Goal: Find specific page/section: Find specific page/section

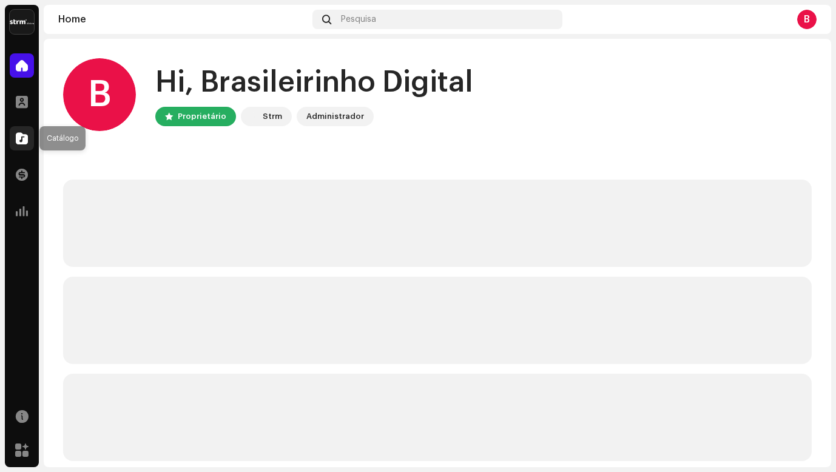
click at [18, 135] on span at bounding box center [22, 138] width 12 height 10
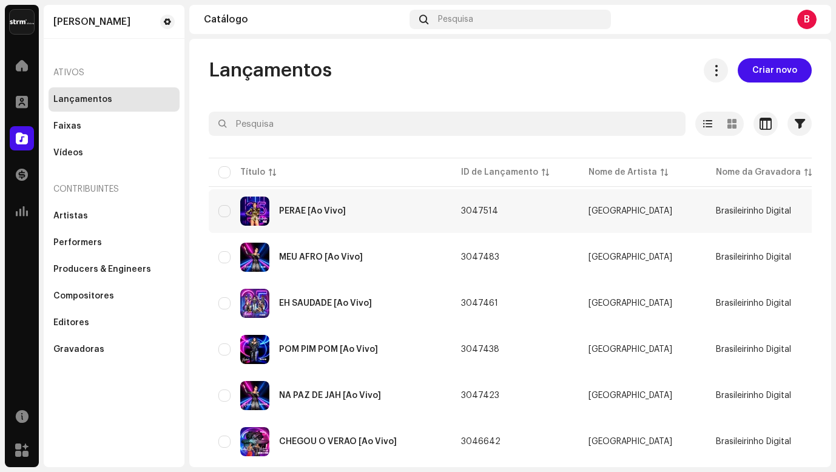
click at [334, 216] on div "PERAE [Ao Vivo]" at bounding box center [329, 210] width 223 height 29
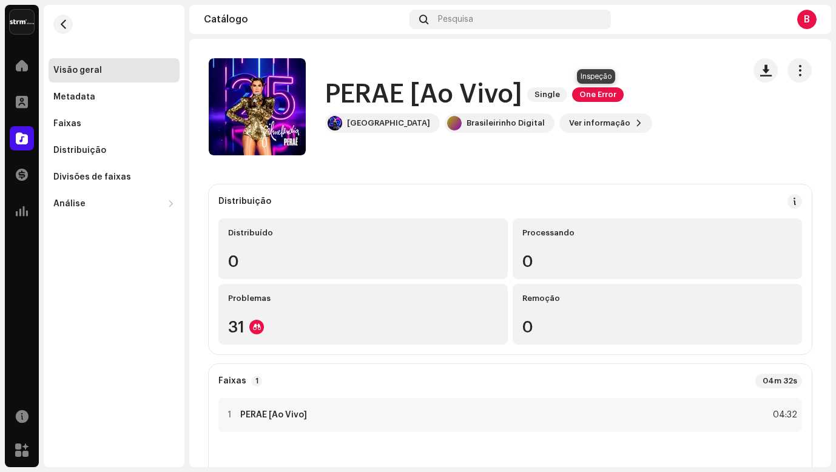
click at [591, 94] on span "One Error" at bounding box center [598, 94] width 52 height 15
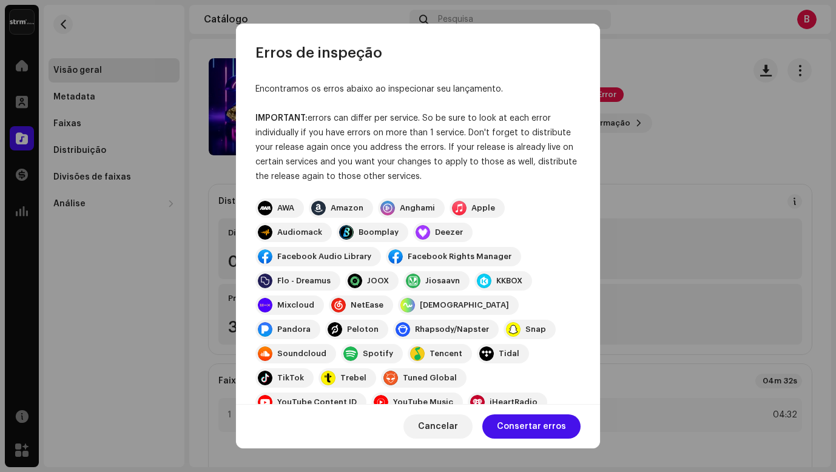
scroll to position [333, 0]
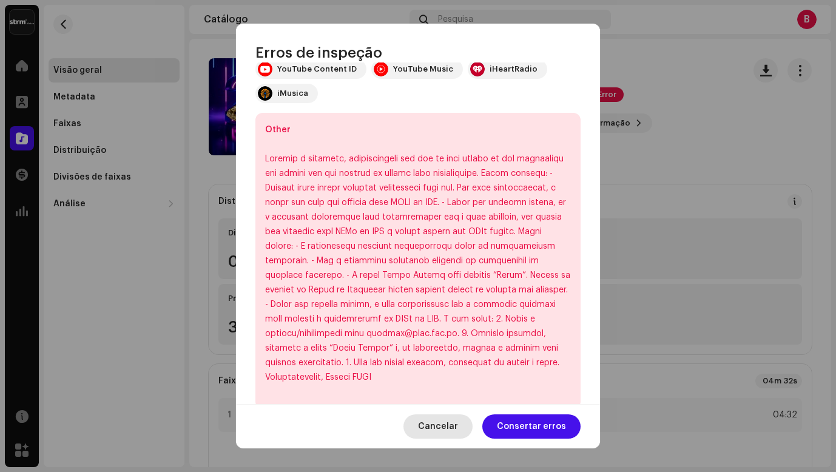
click at [441, 425] on span "Cancelar" at bounding box center [438, 426] width 40 height 24
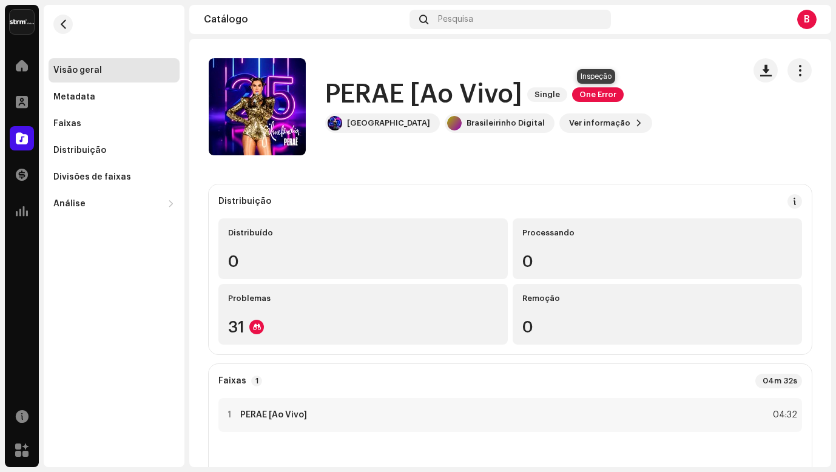
click at [594, 97] on span "One Error" at bounding box center [598, 94] width 52 height 15
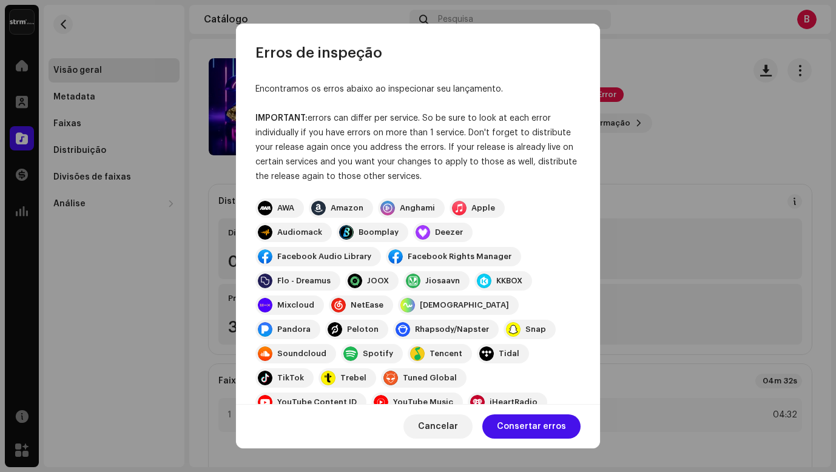
drag, startPoint x: 421, startPoint y: 41, endPoint x: 545, endPoint y: 42, distance: 123.7
click at [545, 42] on div "Erros de inspeção" at bounding box center [418, 43] width 364 height 39
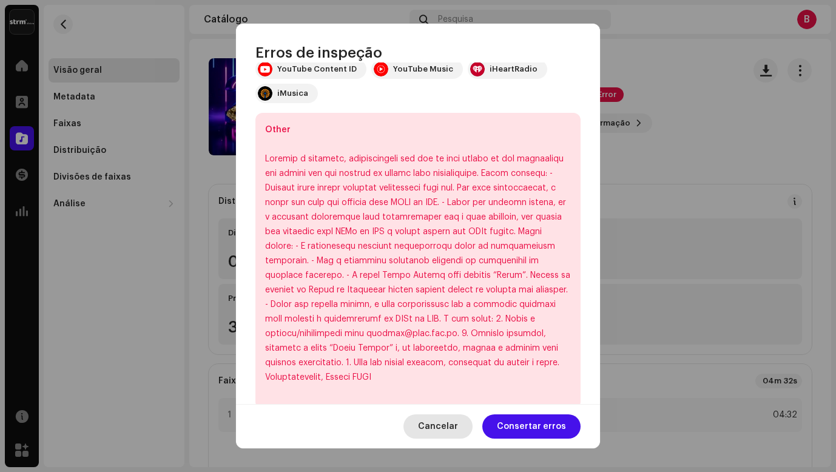
click at [446, 427] on span "Cancelar" at bounding box center [438, 426] width 40 height 24
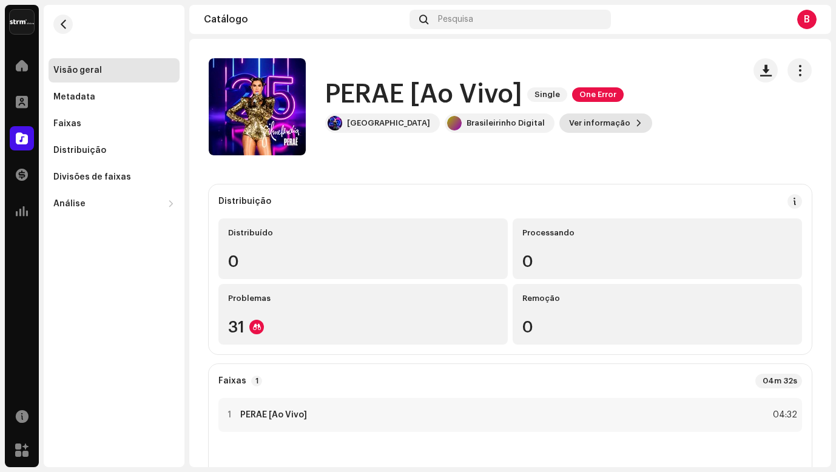
click at [569, 122] on span "Ver informação" at bounding box center [599, 123] width 61 height 24
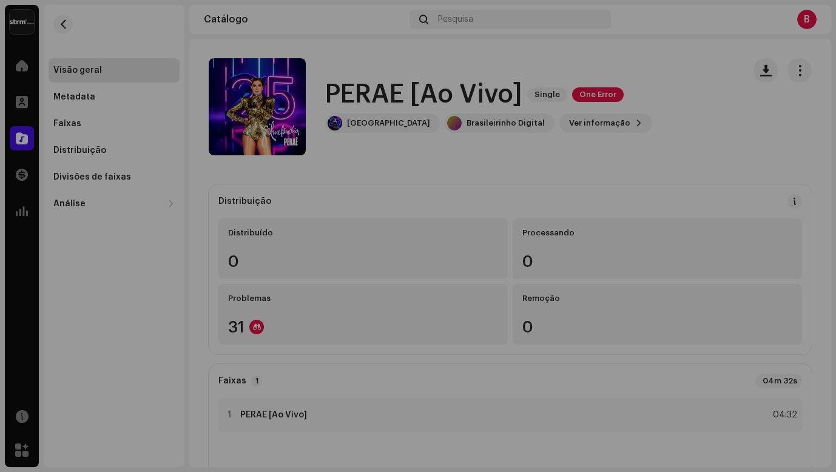
click at [637, 110] on div "PERAE [Ao Vivo] 3047514 Metadata Distribuição Linguagem de Meta-Dados Portugues…" at bounding box center [418, 236] width 836 height 472
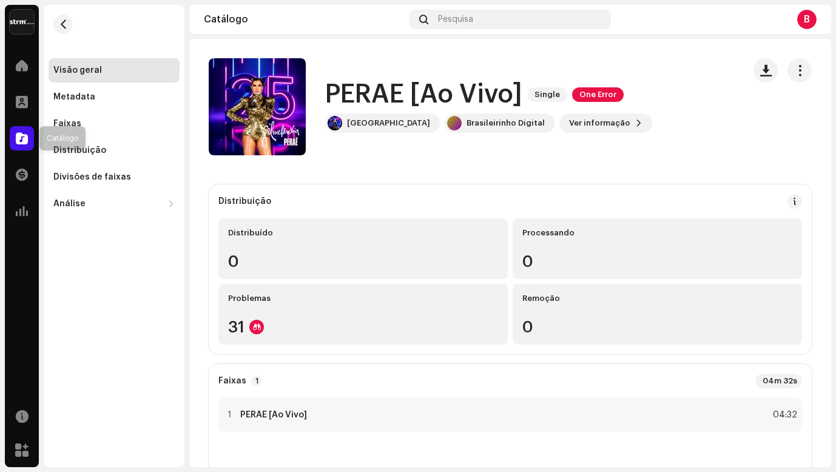
click at [27, 139] on span at bounding box center [22, 138] width 12 height 10
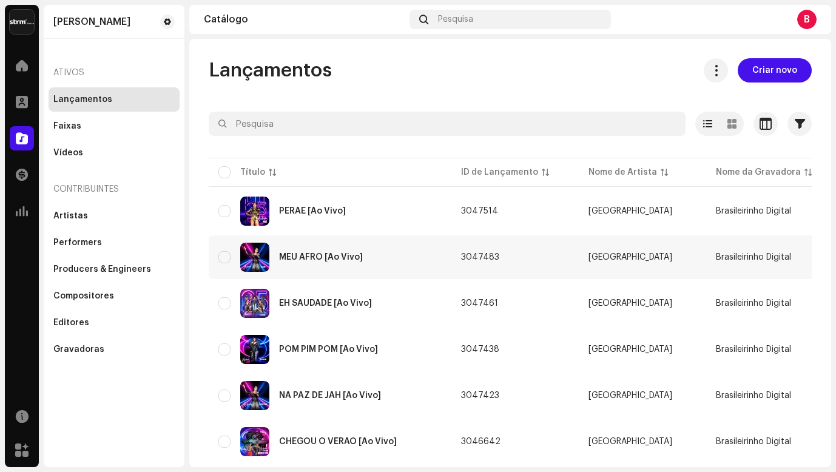
click at [315, 261] on div "MEU AFRO [Ao Vivo]" at bounding box center [321, 257] width 84 height 8
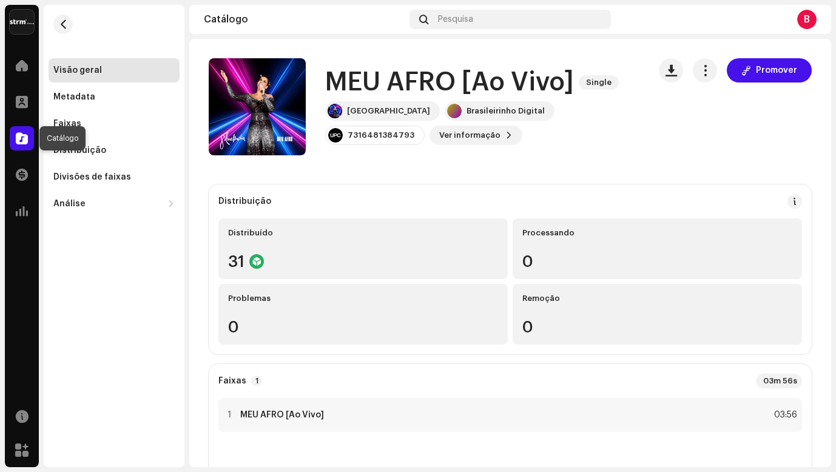
click at [22, 139] on span at bounding box center [22, 138] width 12 height 10
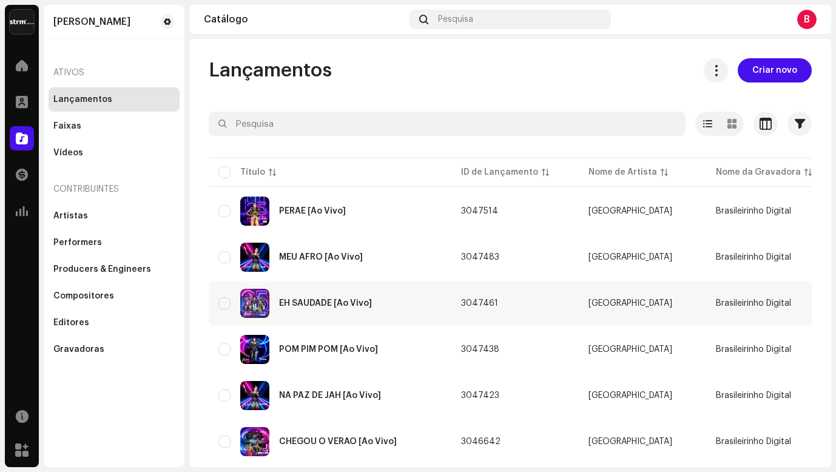
click at [356, 307] on div "EH SAUDADE [Ao Vivo]" at bounding box center [329, 303] width 223 height 29
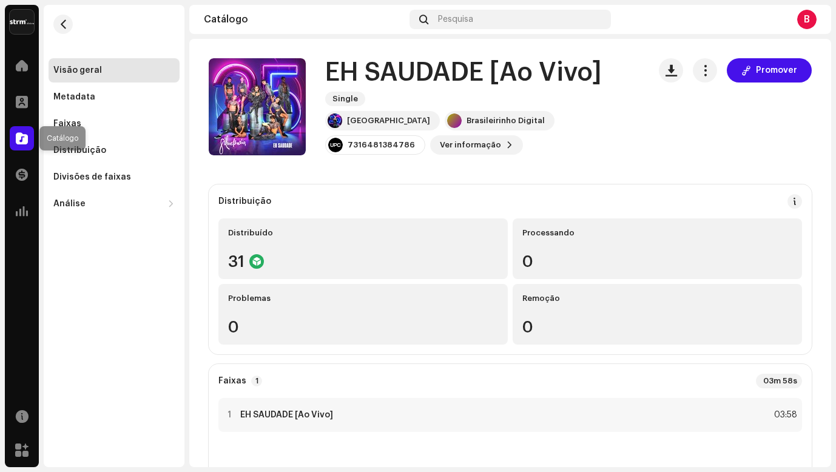
click at [25, 136] on span at bounding box center [22, 138] width 12 height 10
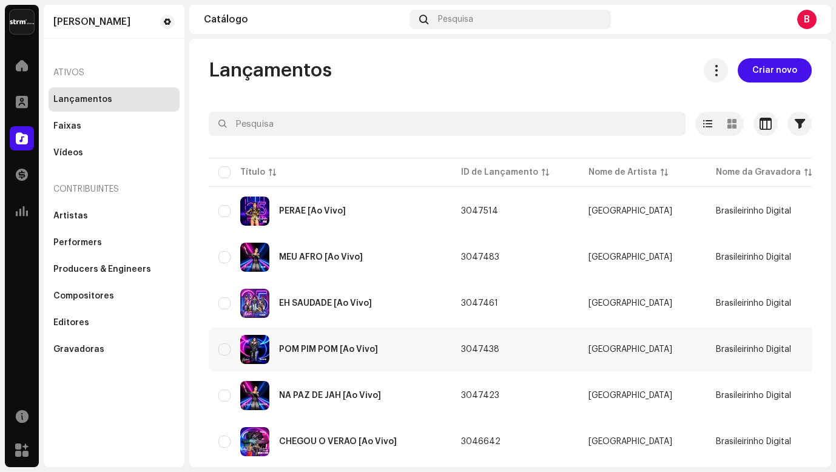
click at [318, 344] on div "POM PIM POM [Ao Vivo]" at bounding box center [329, 349] width 223 height 29
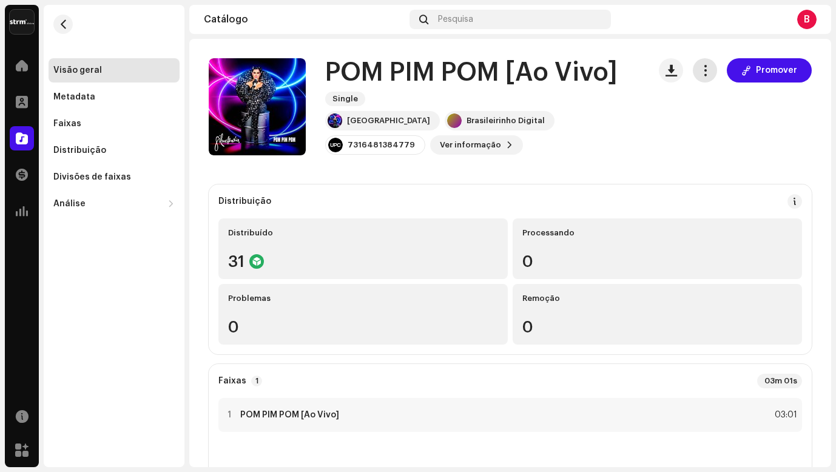
click at [704, 66] on span "button" at bounding box center [705, 70] width 12 height 10
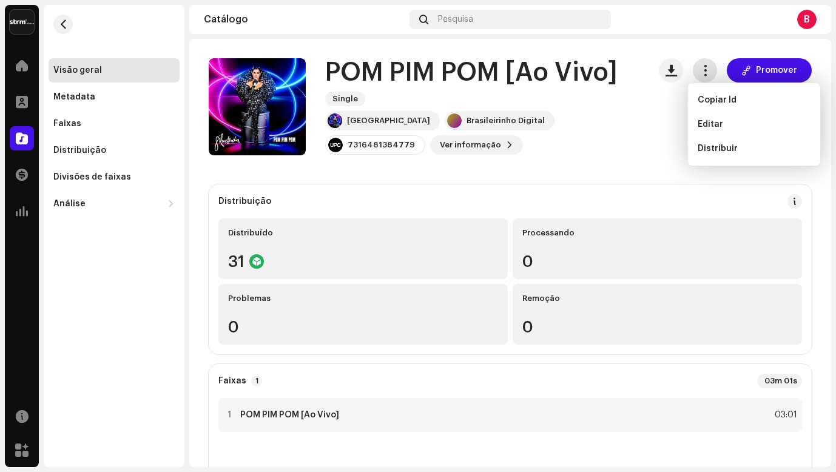
click at [704, 66] on span "button" at bounding box center [705, 70] width 12 height 10
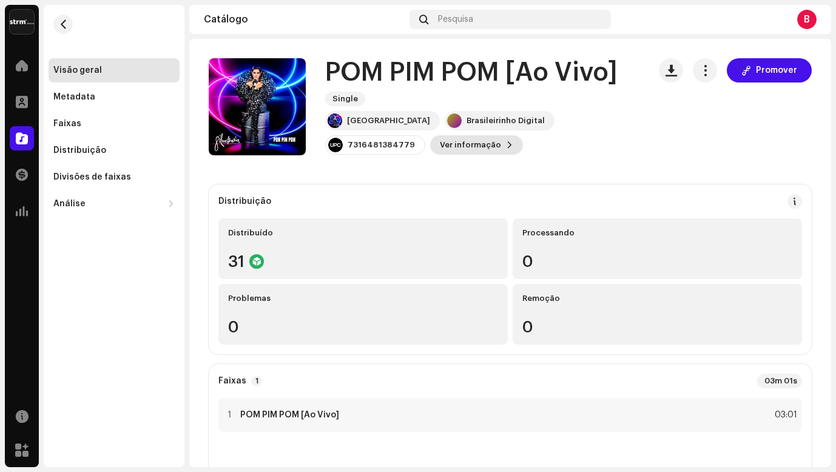
click at [440, 147] on span "Ver informação" at bounding box center [470, 145] width 61 height 24
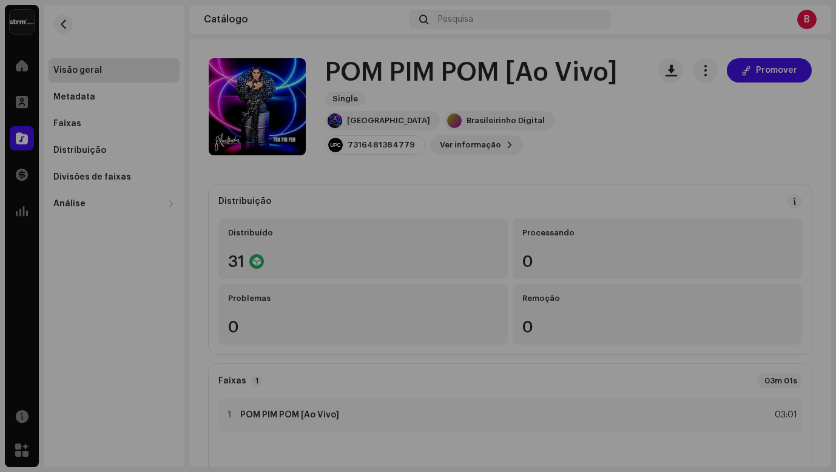
click at [692, 192] on div "POM PIM POM [Ao Vivo] 3047438 Metadata Distribuição Linguagem de Meta-Dados Por…" at bounding box center [418, 236] width 836 height 472
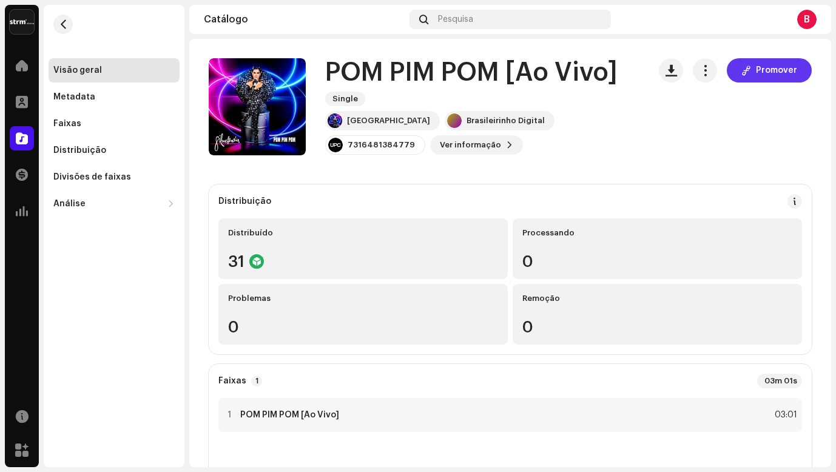
click at [749, 70] on button "Promover" at bounding box center [769, 70] width 85 height 24
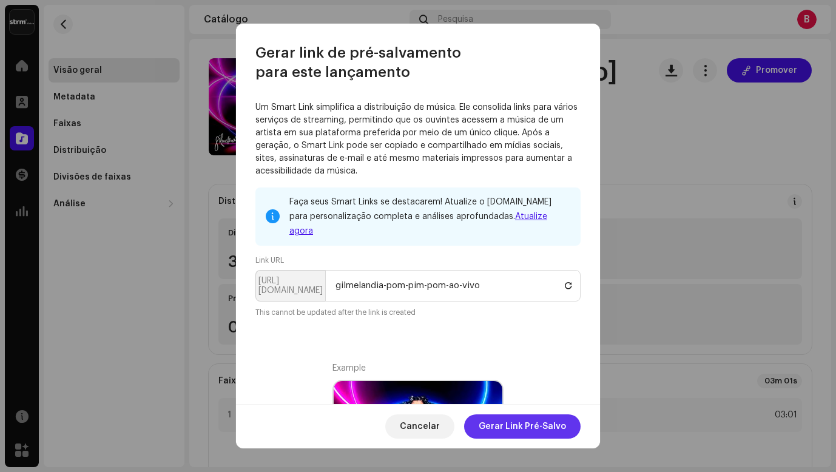
click at [537, 427] on span "Gerar Link Pré-Salvo" at bounding box center [521, 426] width 87 height 24
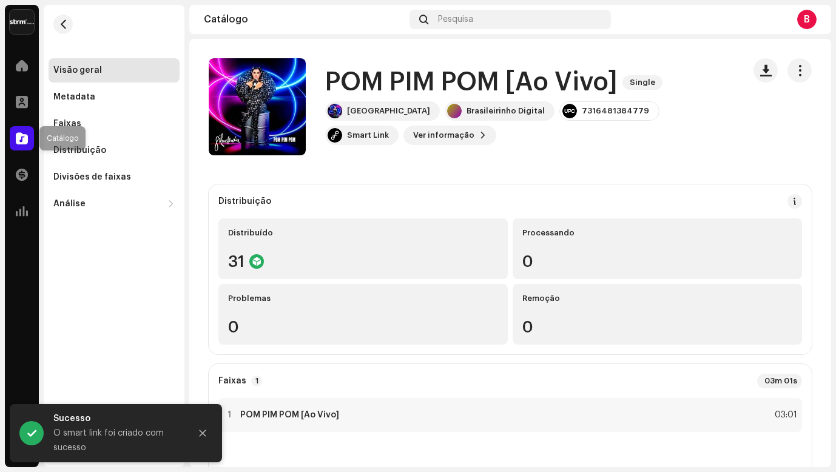
click at [15, 141] on div at bounding box center [22, 138] width 24 height 24
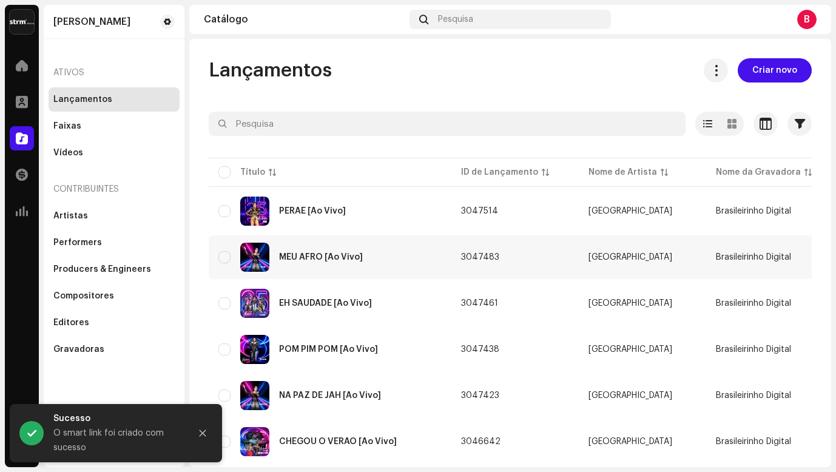
click at [280, 260] on div "MEU AFRO [Ao Vivo]" at bounding box center [321, 257] width 84 height 8
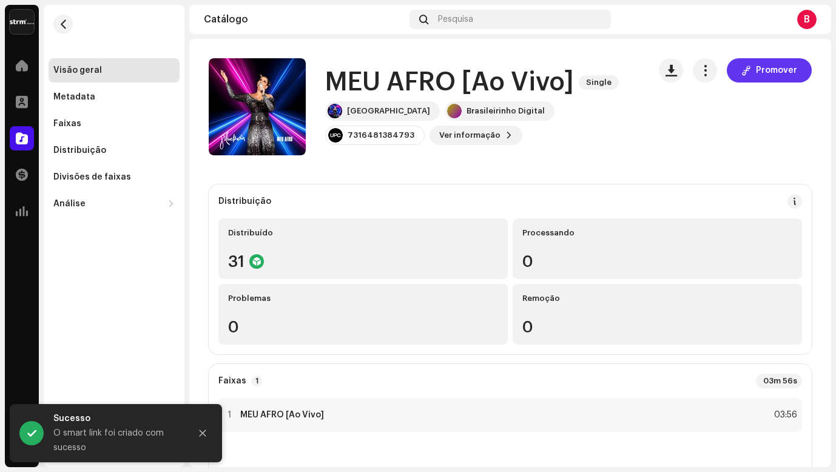
click at [741, 72] on span at bounding box center [746, 70] width 10 height 10
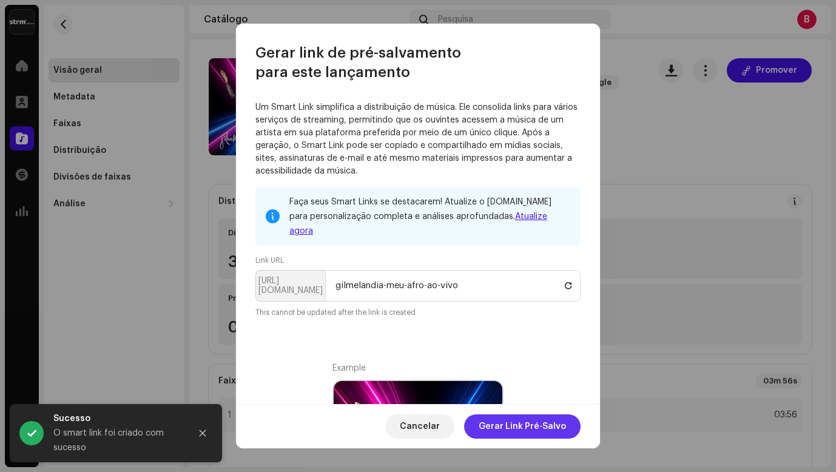
click at [535, 425] on span "Gerar Link Pré-Salvo" at bounding box center [521, 426] width 87 height 24
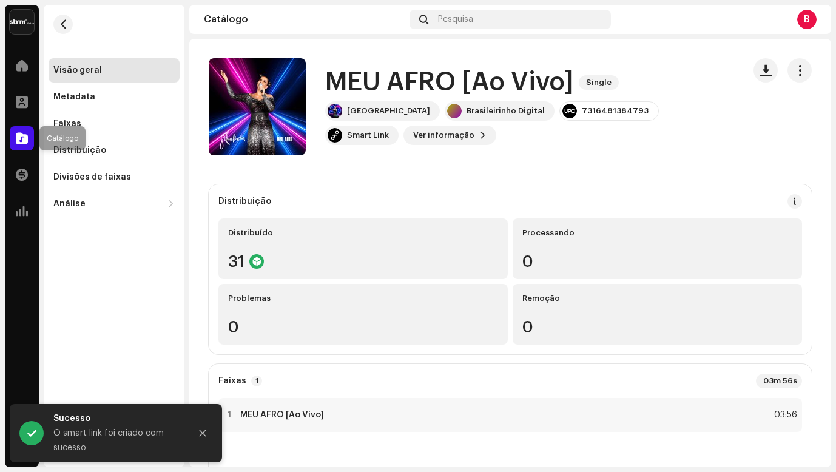
click at [19, 140] on span at bounding box center [22, 138] width 12 height 10
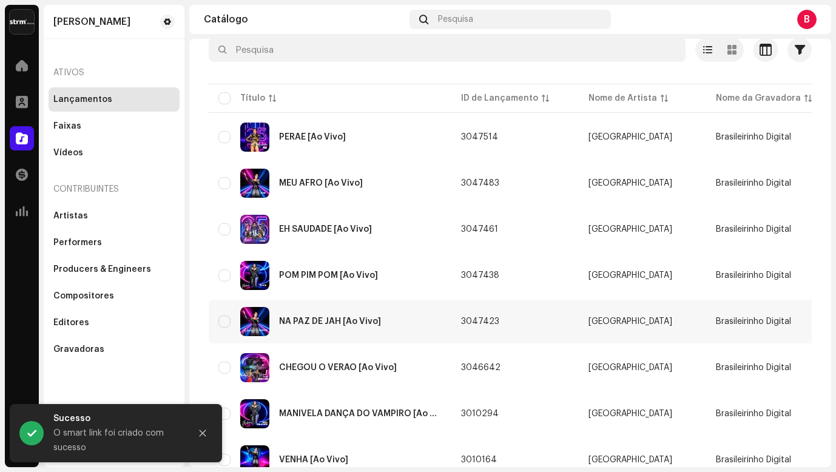
scroll to position [152, 0]
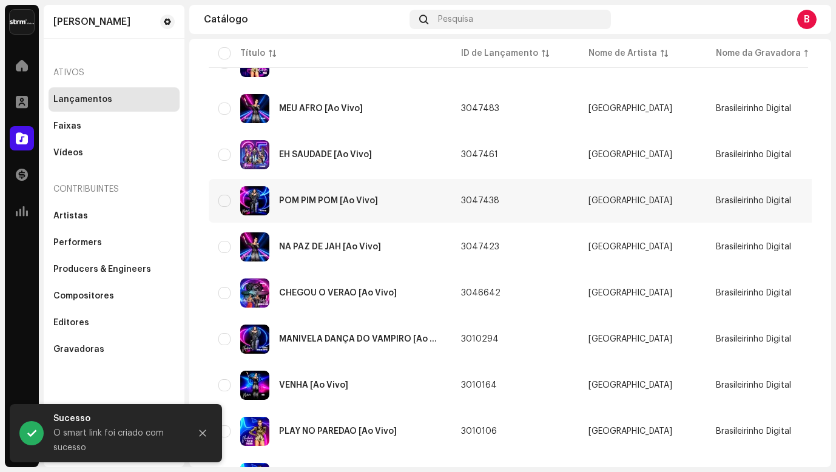
click at [302, 197] on div "POM PIM POM [Ao Vivo]" at bounding box center [328, 200] width 99 height 8
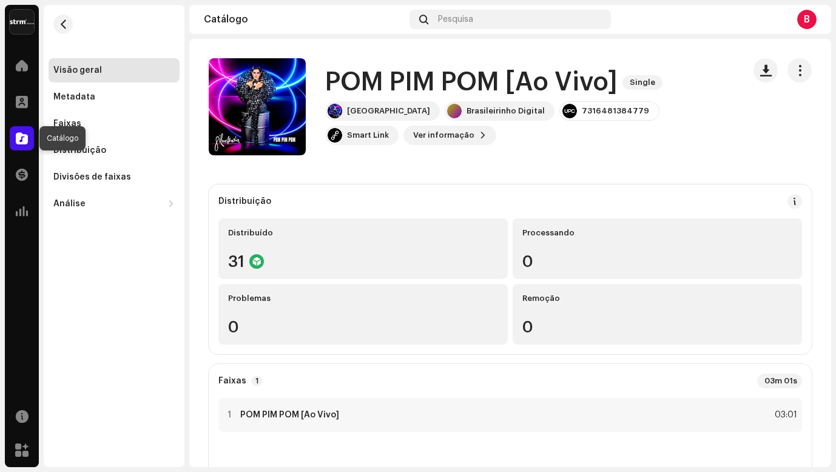
click at [21, 138] on span at bounding box center [22, 138] width 12 height 10
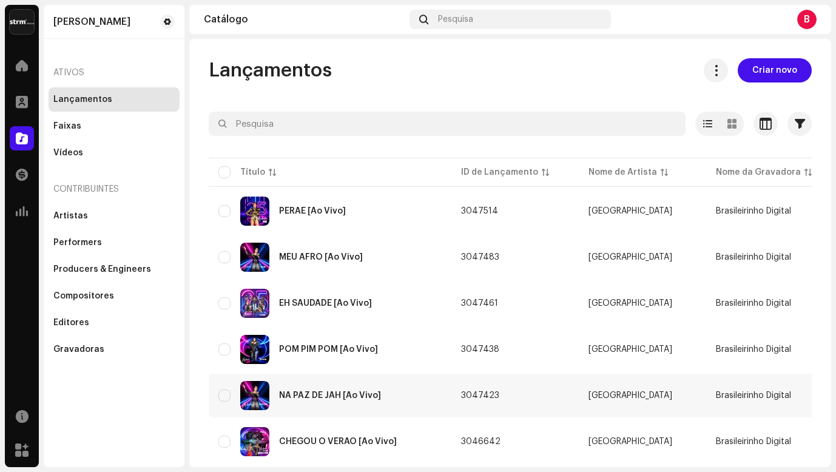
click at [309, 395] on div "NA PAZ DE JAH [Ao Vivo]" at bounding box center [330, 395] width 102 height 8
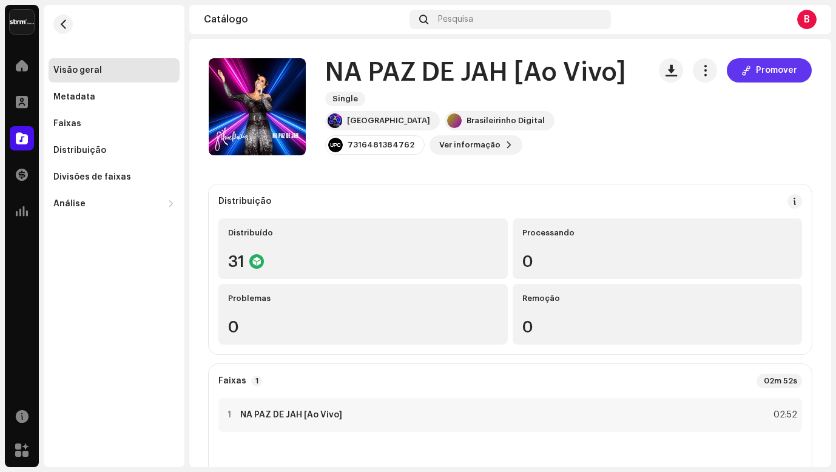
click at [771, 76] on span "Promover" at bounding box center [776, 70] width 41 height 24
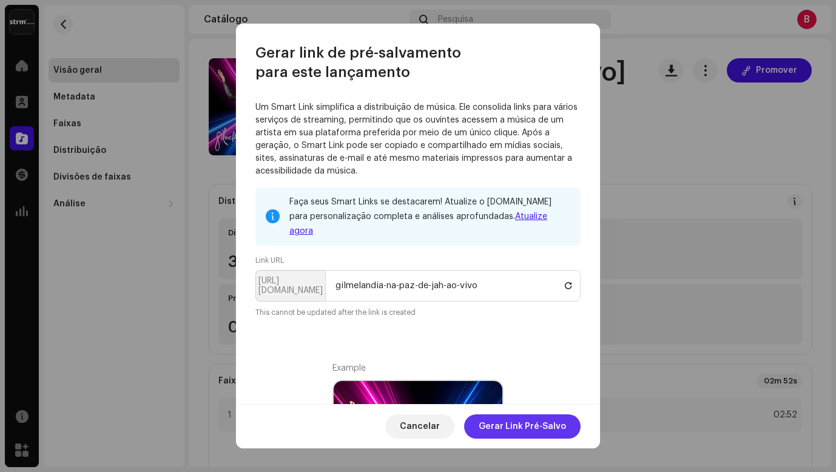
click at [561, 425] on span "Gerar Link Pré-Salvo" at bounding box center [521, 426] width 87 height 24
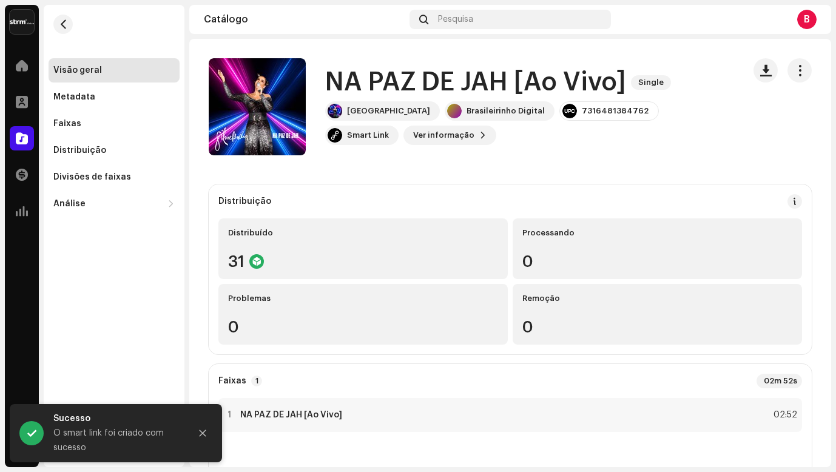
click at [24, 139] on span at bounding box center [22, 138] width 12 height 10
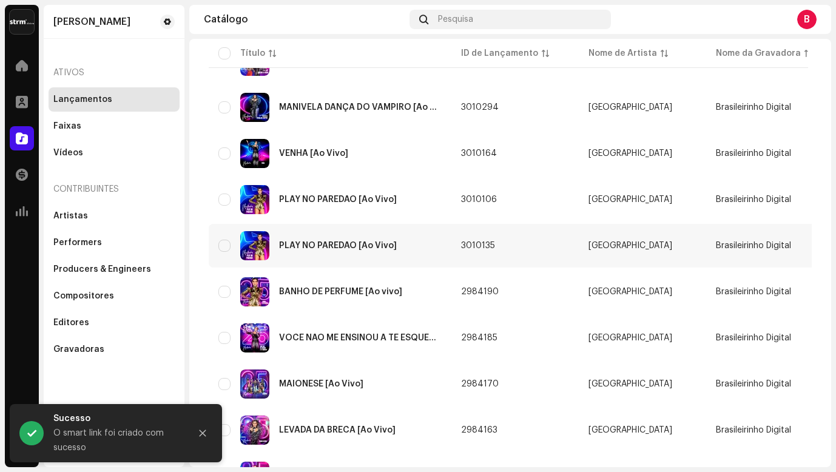
scroll to position [300, 0]
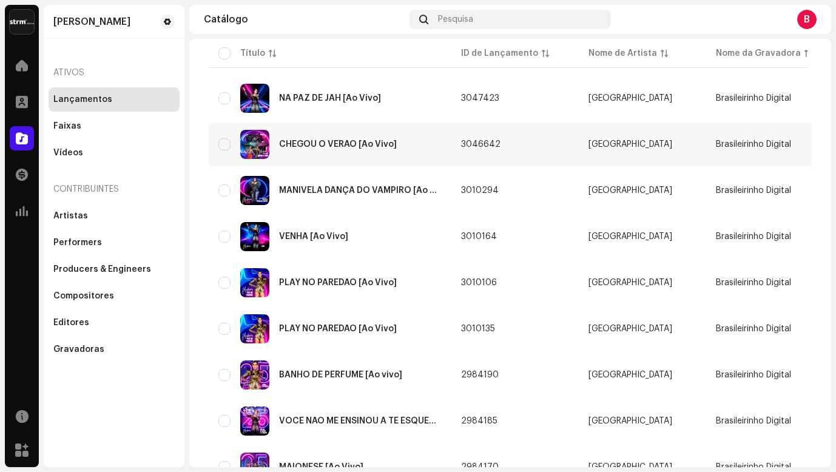
click at [303, 152] on div "CHEGOU O VERAO [Ao Vivo]" at bounding box center [329, 144] width 223 height 29
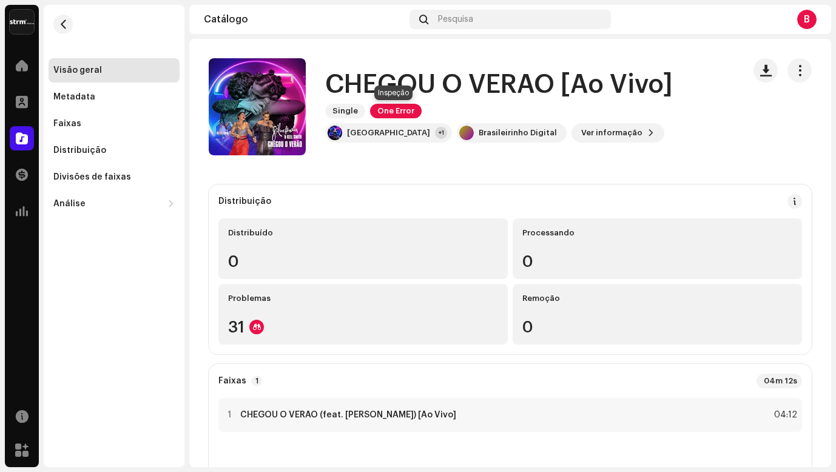
click at [404, 110] on span "One Error" at bounding box center [396, 111] width 52 height 15
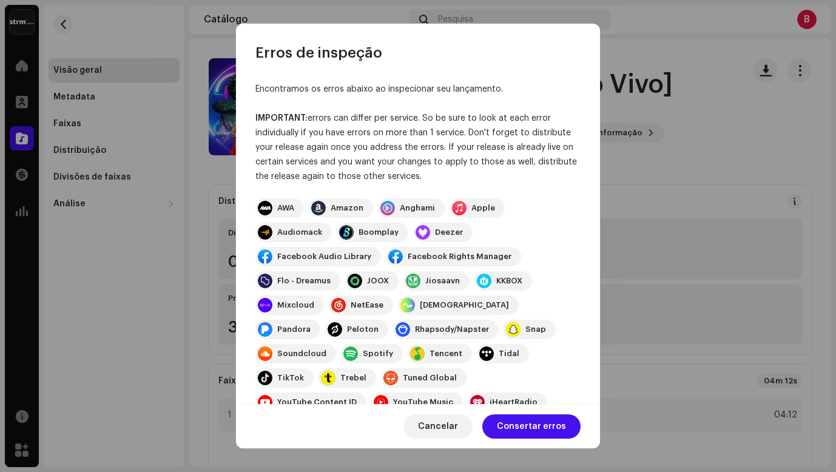
scroll to position [333, 0]
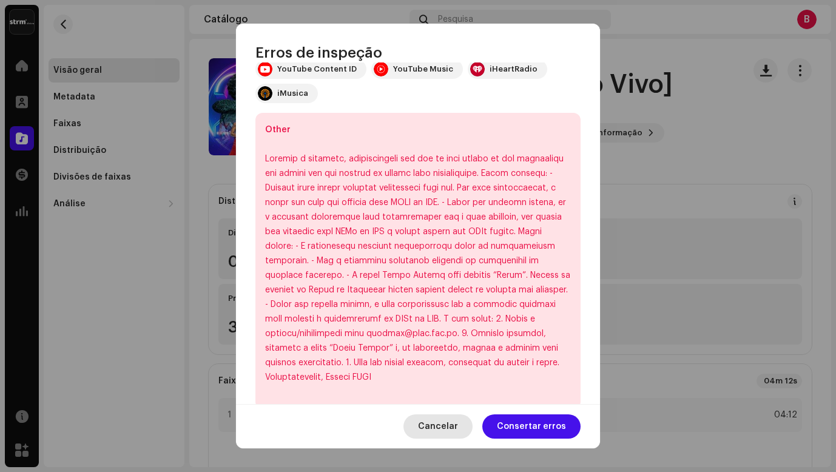
click at [456, 423] on span "Cancelar" at bounding box center [438, 426] width 40 height 24
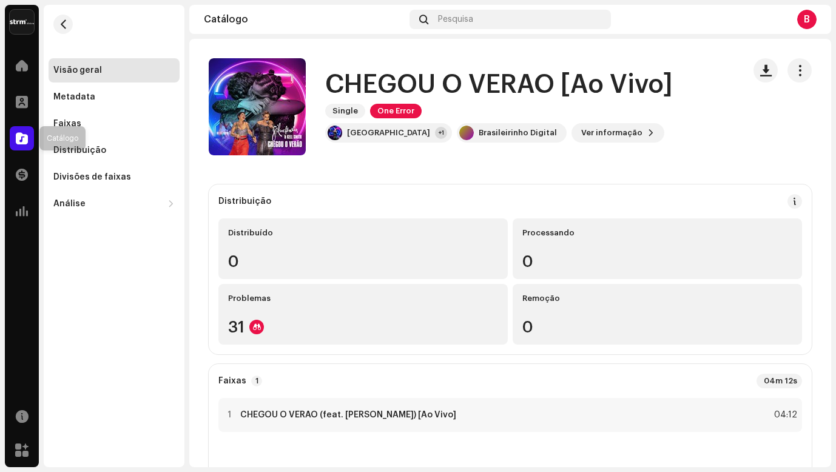
click at [15, 138] on div at bounding box center [22, 138] width 24 height 24
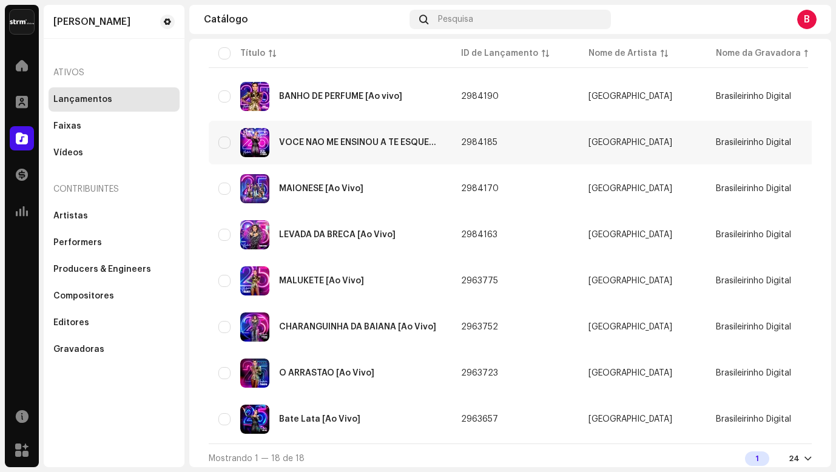
scroll to position [345, 0]
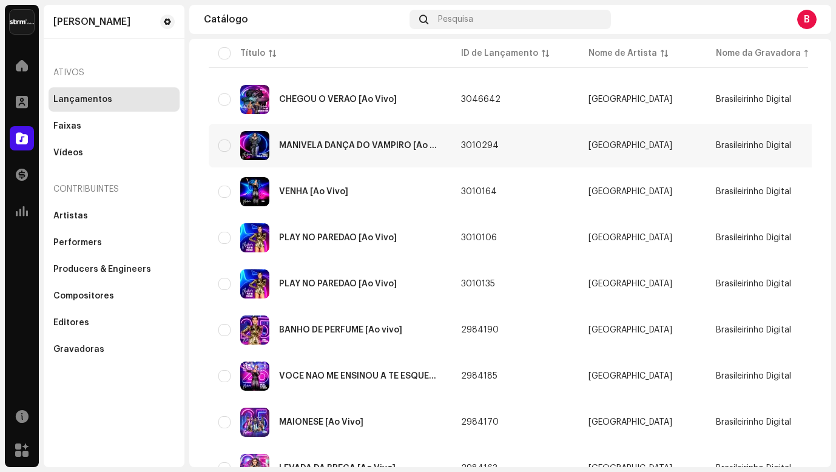
click at [349, 144] on div "MANIVELA DANÇA DO VAMPIRO [Ao Vivo]" at bounding box center [360, 145] width 163 height 8
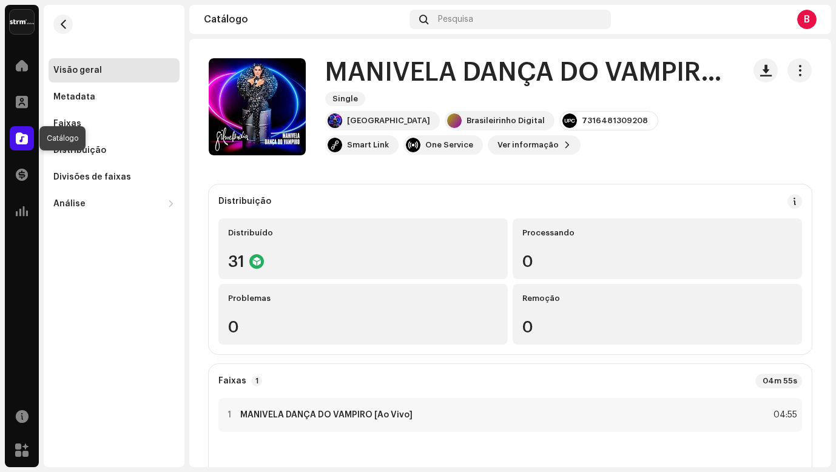
click at [21, 138] on span at bounding box center [22, 138] width 12 height 10
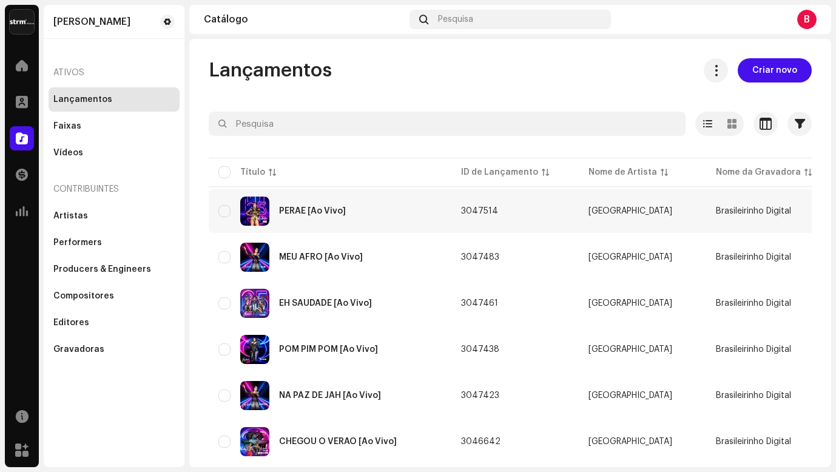
click at [333, 219] on div "PERAE [Ao Vivo]" at bounding box center [329, 210] width 223 height 29
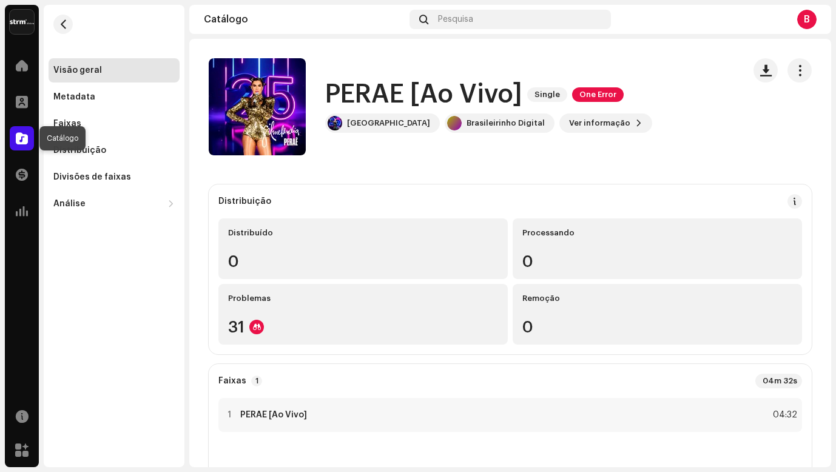
click at [22, 139] on span at bounding box center [22, 138] width 12 height 10
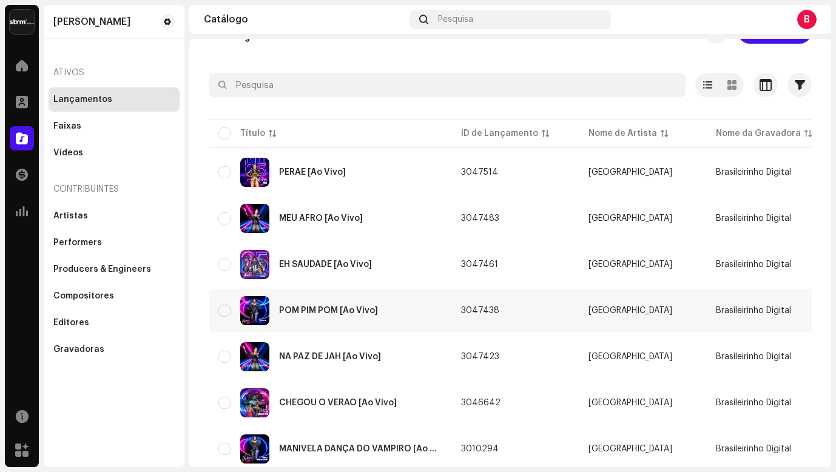
scroll to position [41, 0]
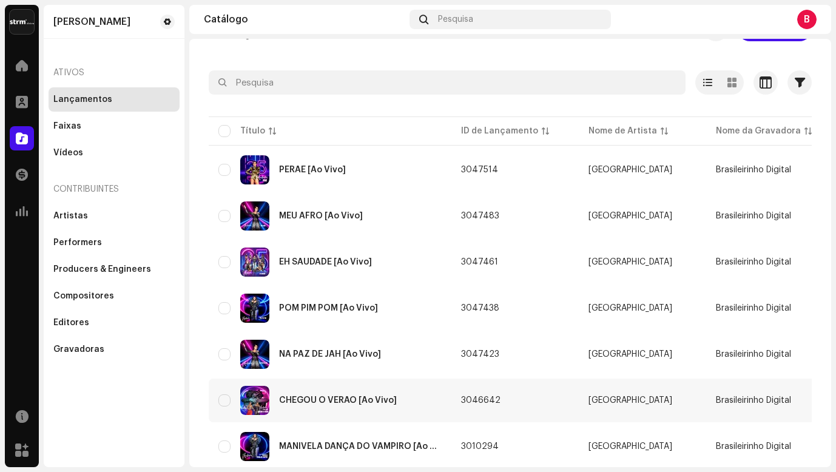
click at [335, 404] on div "CHEGOU O VERAO [Ao Vivo]" at bounding box center [329, 400] width 223 height 29
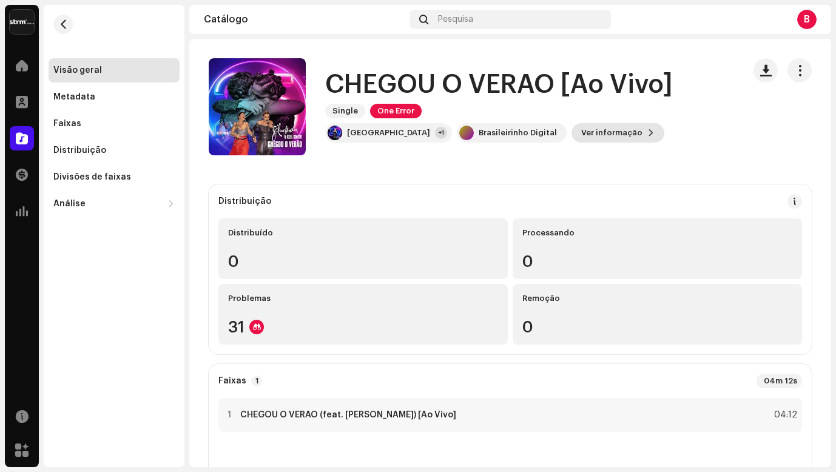
click at [594, 131] on span "Ver informação" at bounding box center [611, 133] width 61 height 24
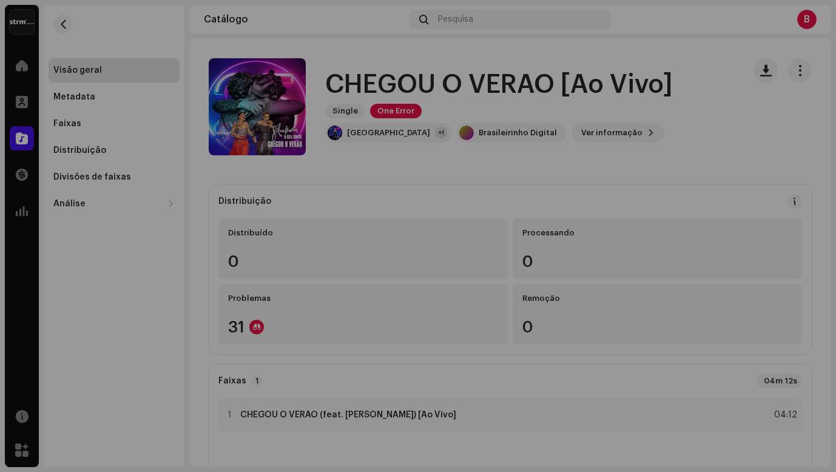
click at [218, 207] on div "CHEGOU O VERAO [Ao Vivo] 3046642 Metadata Distribuição Linguagem de Meta-Dados …" at bounding box center [418, 236] width 836 height 472
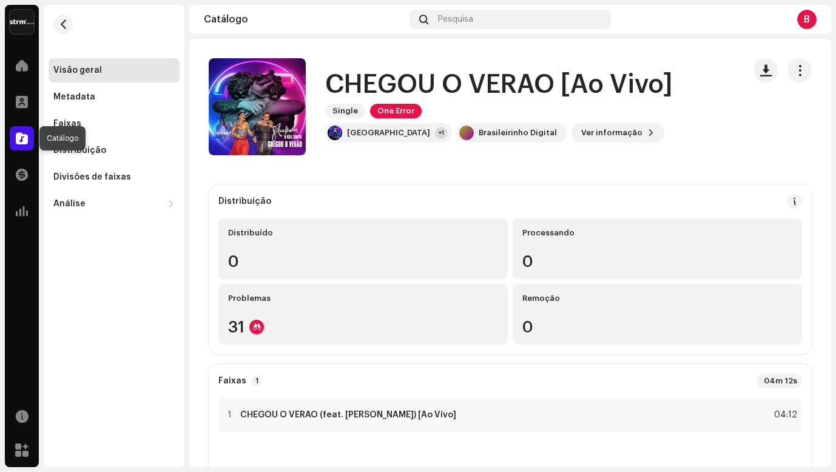
click at [27, 134] on span at bounding box center [22, 138] width 12 height 10
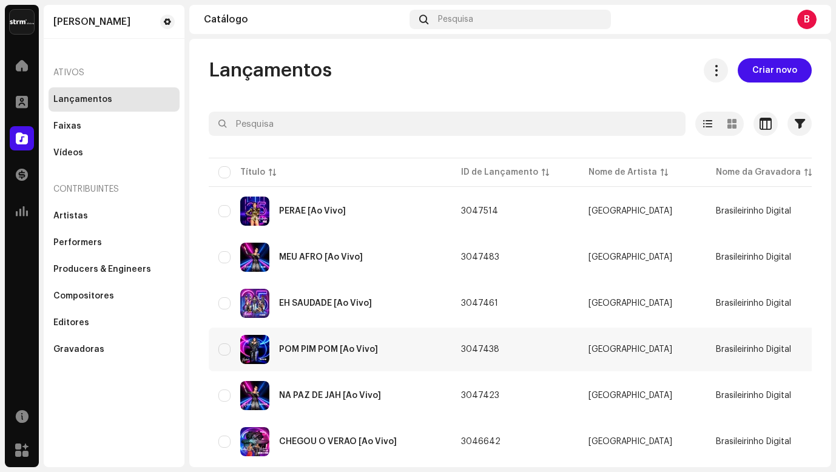
scroll to position [112, 0]
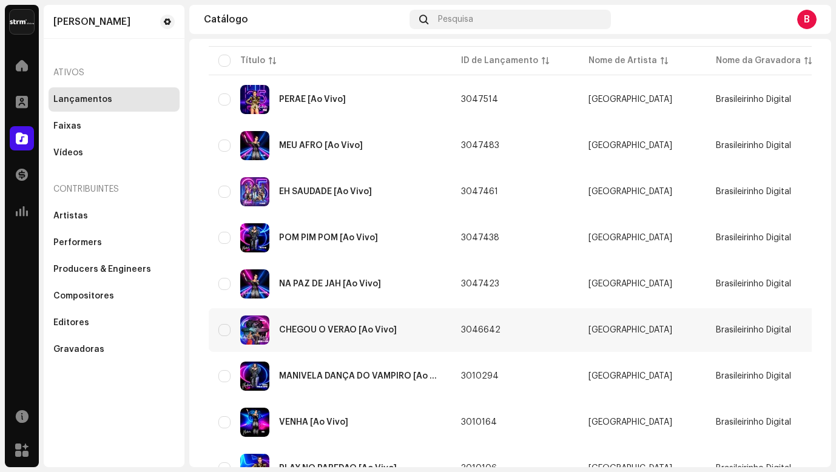
drag, startPoint x: 459, startPoint y: 330, endPoint x: 497, endPoint y: 331, distance: 37.6
click at [497, 331] on td "3046642" at bounding box center [514, 330] width 127 height 44
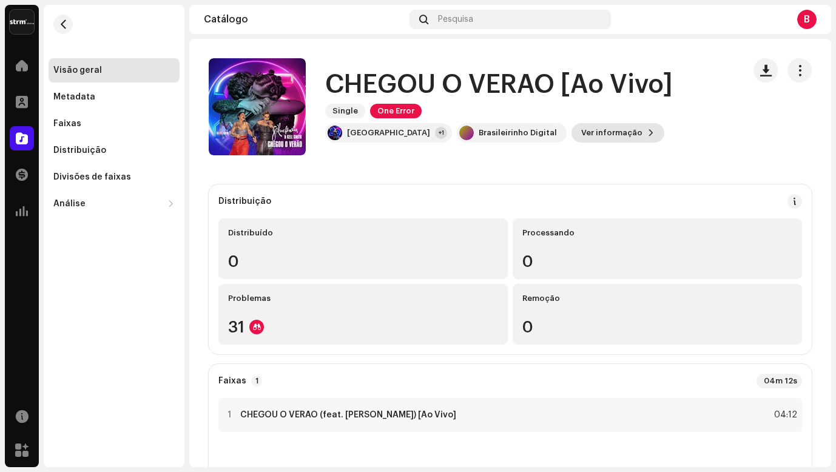
click at [581, 129] on span "Ver informação" at bounding box center [611, 133] width 61 height 24
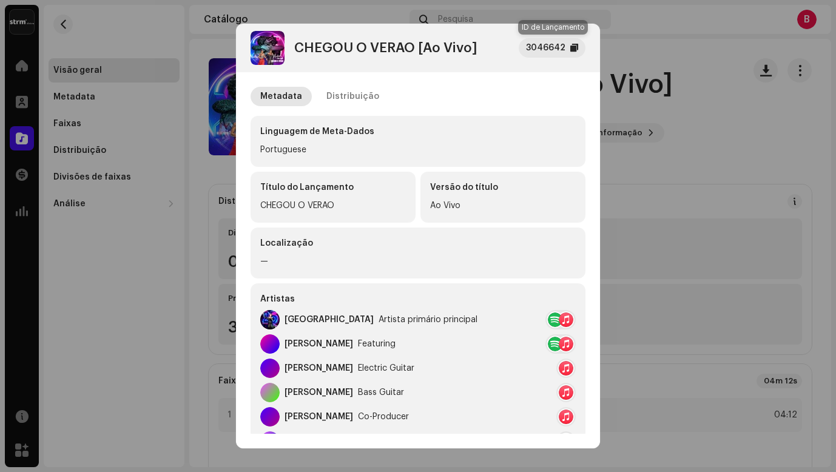
click at [574, 50] on div at bounding box center [574, 48] width 8 height 10
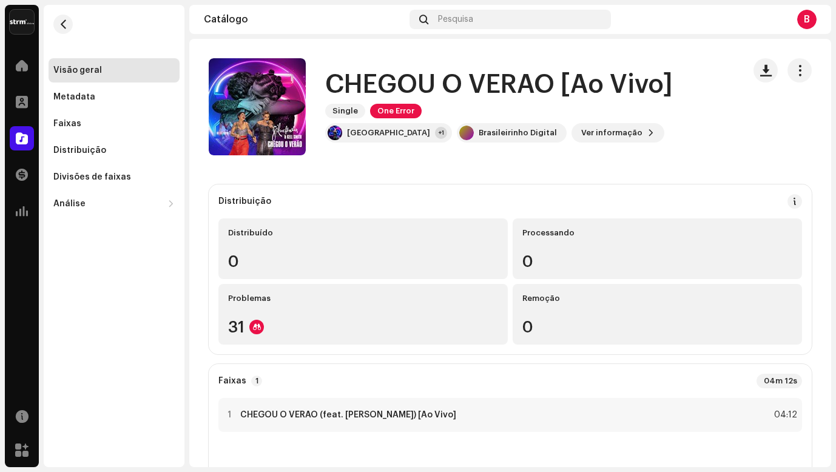
click at [24, 139] on div "CHEGOU O VERAO [Ao Vivo] 3046642 Metadata Distribuição Linguagem de Meta-Dados …" at bounding box center [418, 236] width 836 height 472
click at [24, 139] on span at bounding box center [22, 138] width 12 height 10
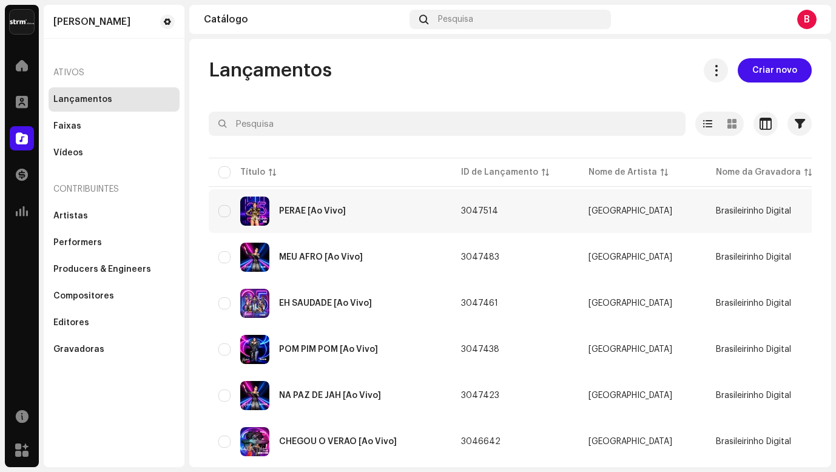
click at [329, 206] on div "PERAE [Ao Vivo]" at bounding box center [329, 210] width 223 height 29
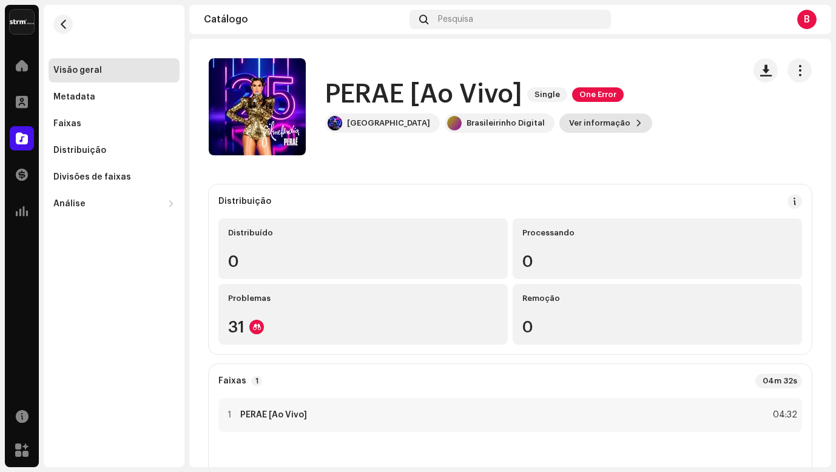
click at [569, 128] on span "Ver informação" at bounding box center [599, 123] width 61 height 24
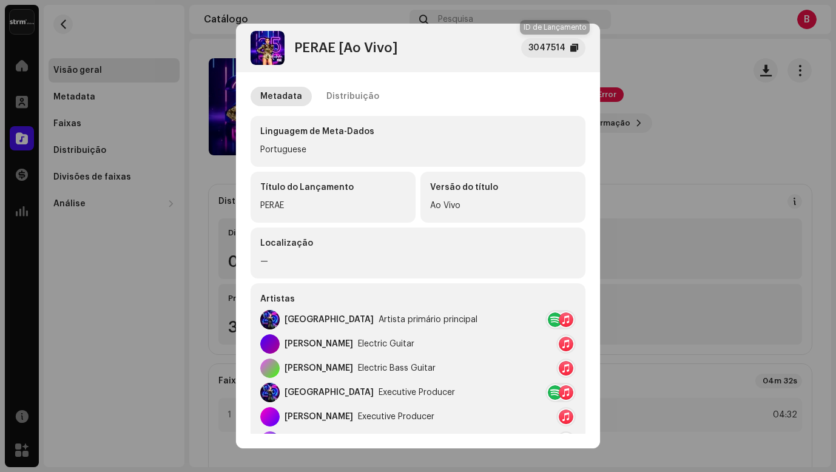
click at [562, 47] on div "3047514" at bounding box center [546, 48] width 37 height 15
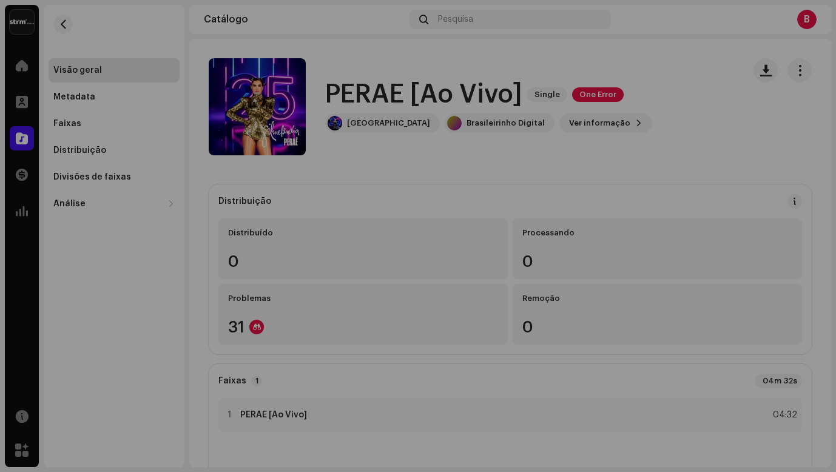
click at [25, 146] on div "PERAE [Ao Vivo] 3047514 Metadata Distribuição Linguagem de Meta-Dados Portugues…" at bounding box center [418, 236] width 836 height 472
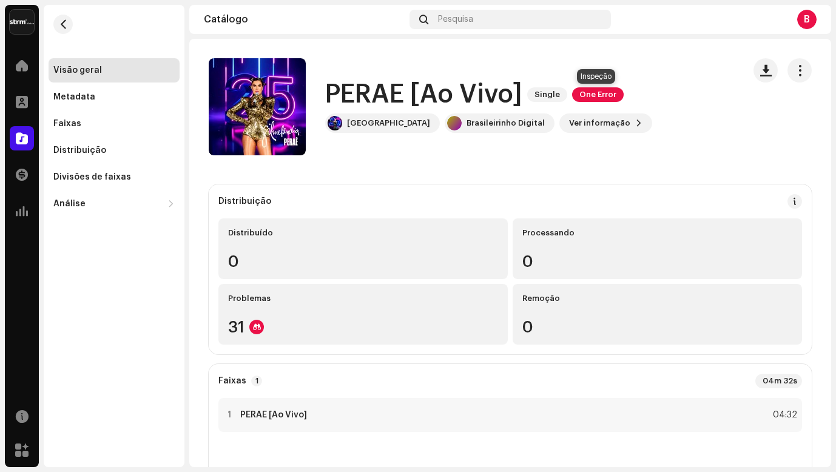
click at [592, 95] on span "One Error" at bounding box center [598, 94] width 52 height 15
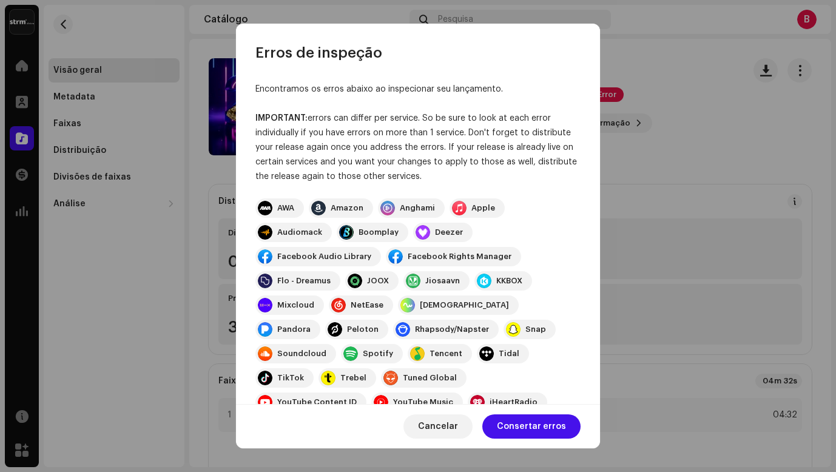
scroll to position [333, 0]
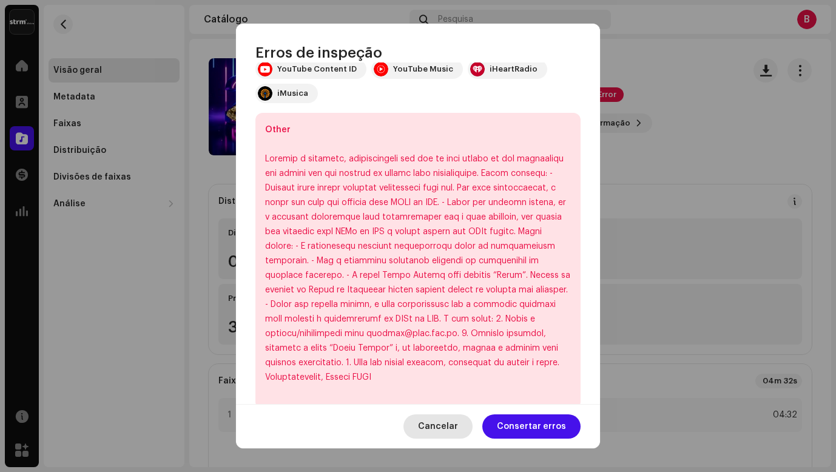
click at [457, 421] on span "Cancelar" at bounding box center [438, 426] width 40 height 24
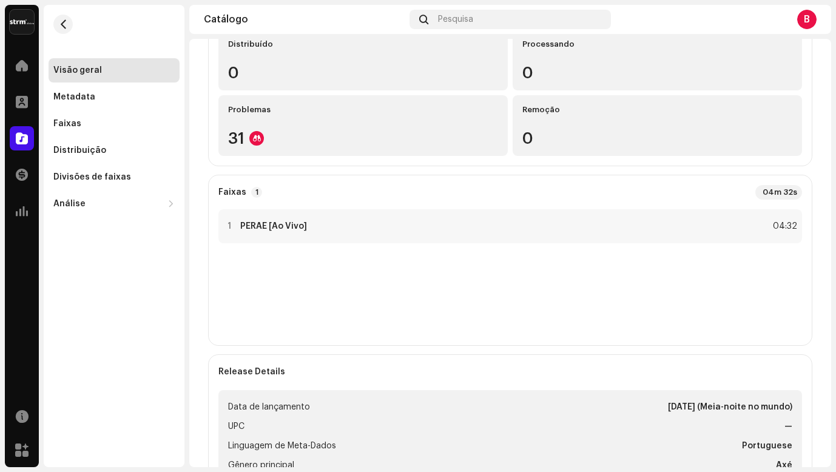
scroll to position [0, 0]
